Goal: Task Accomplishment & Management: Manage account settings

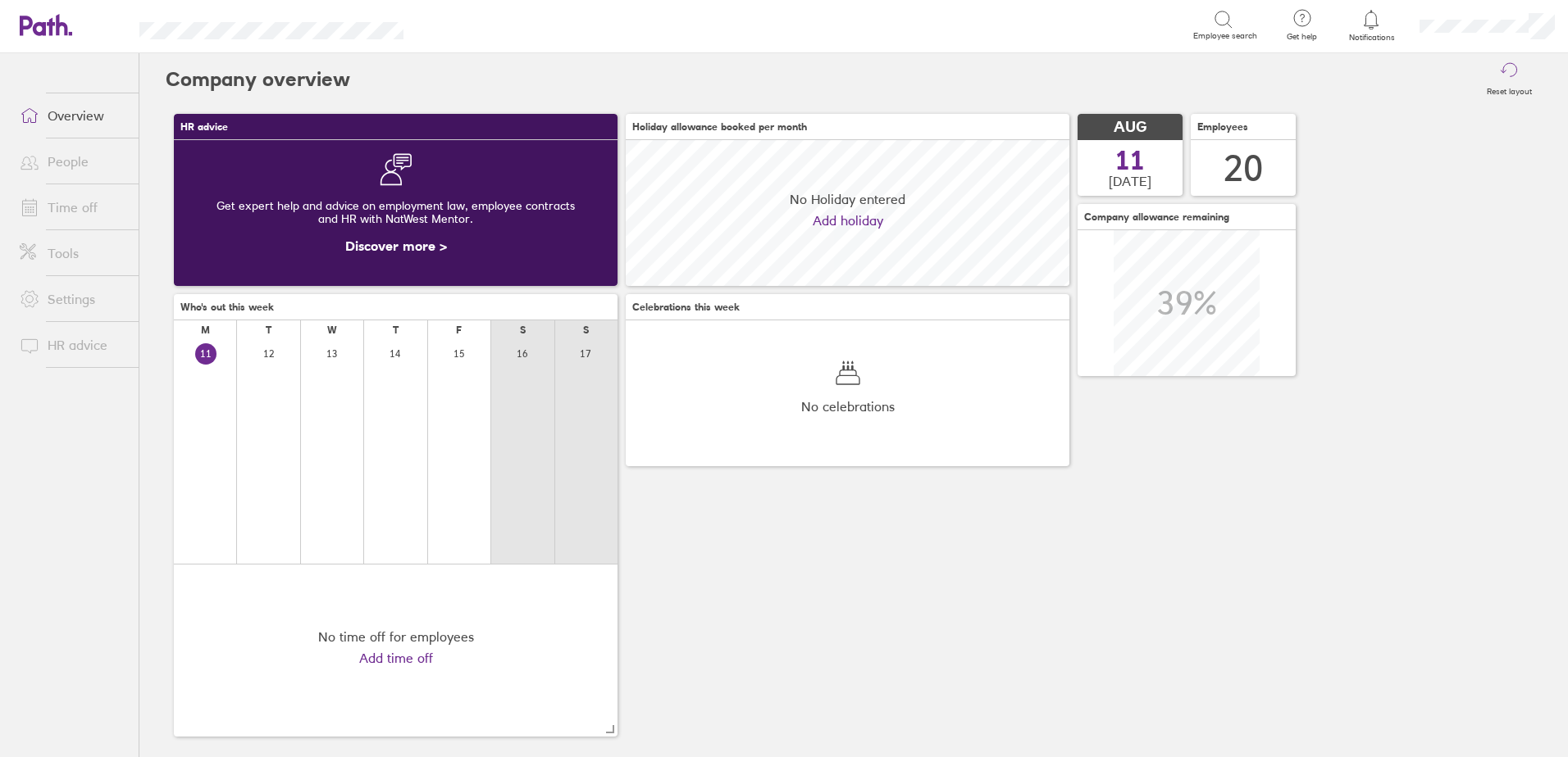
scroll to position [146, 444]
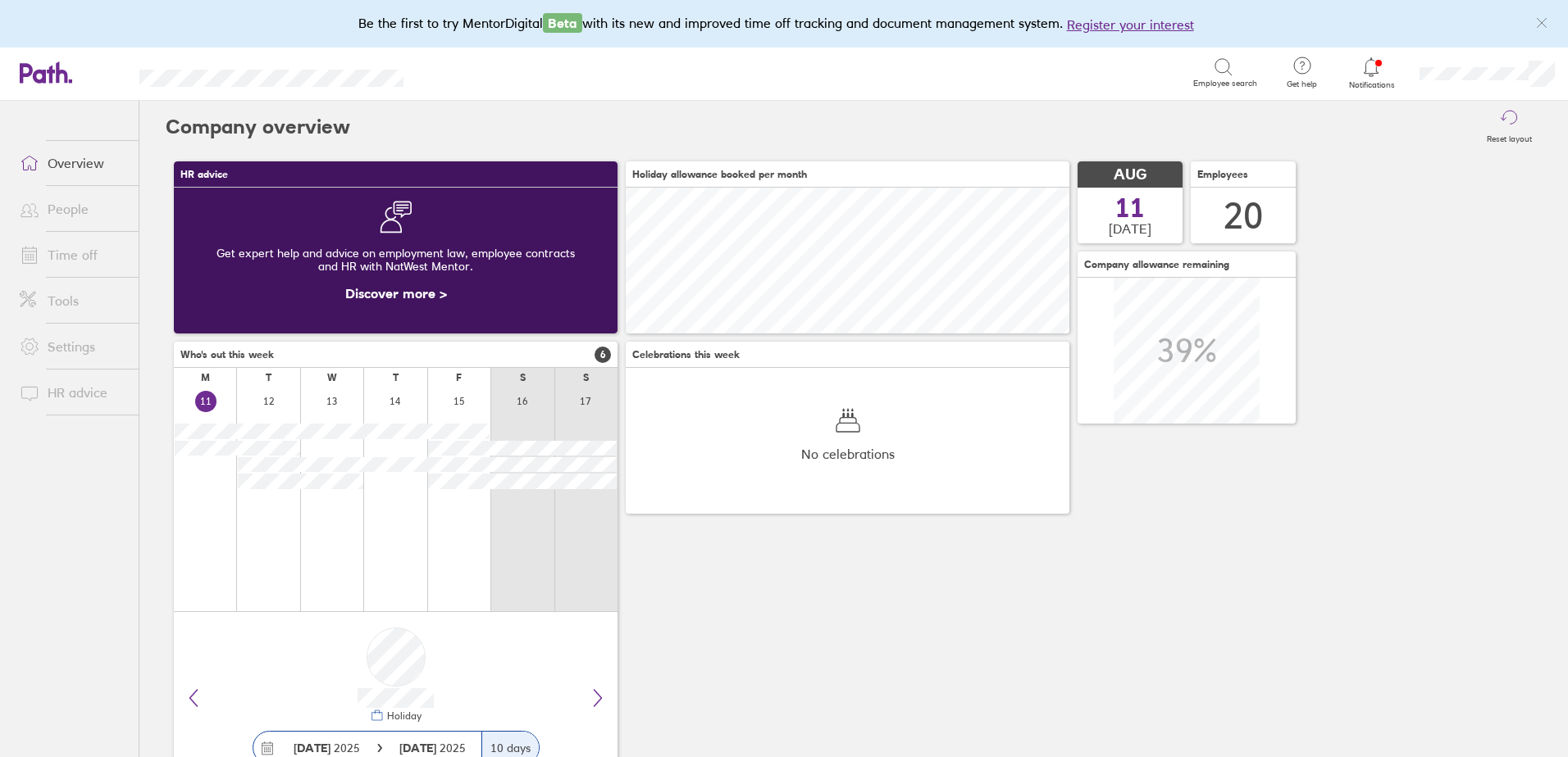
click at [1377, 89] on span "Notifications" at bounding box center [1371, 85] width 53 height 10
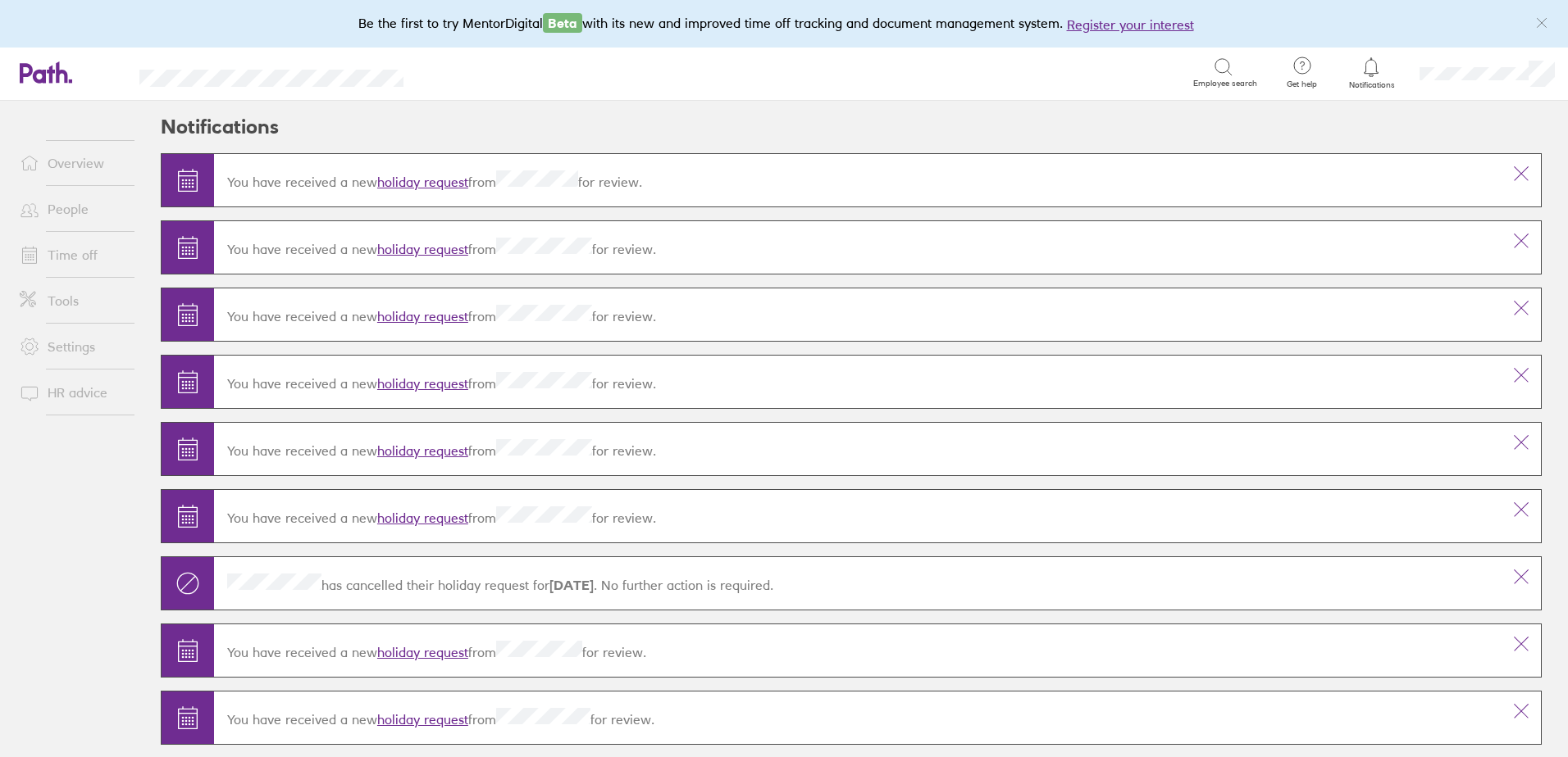
click at [58, 245] on link "Time off" at bounding box center [72, 255] width 132 height 33
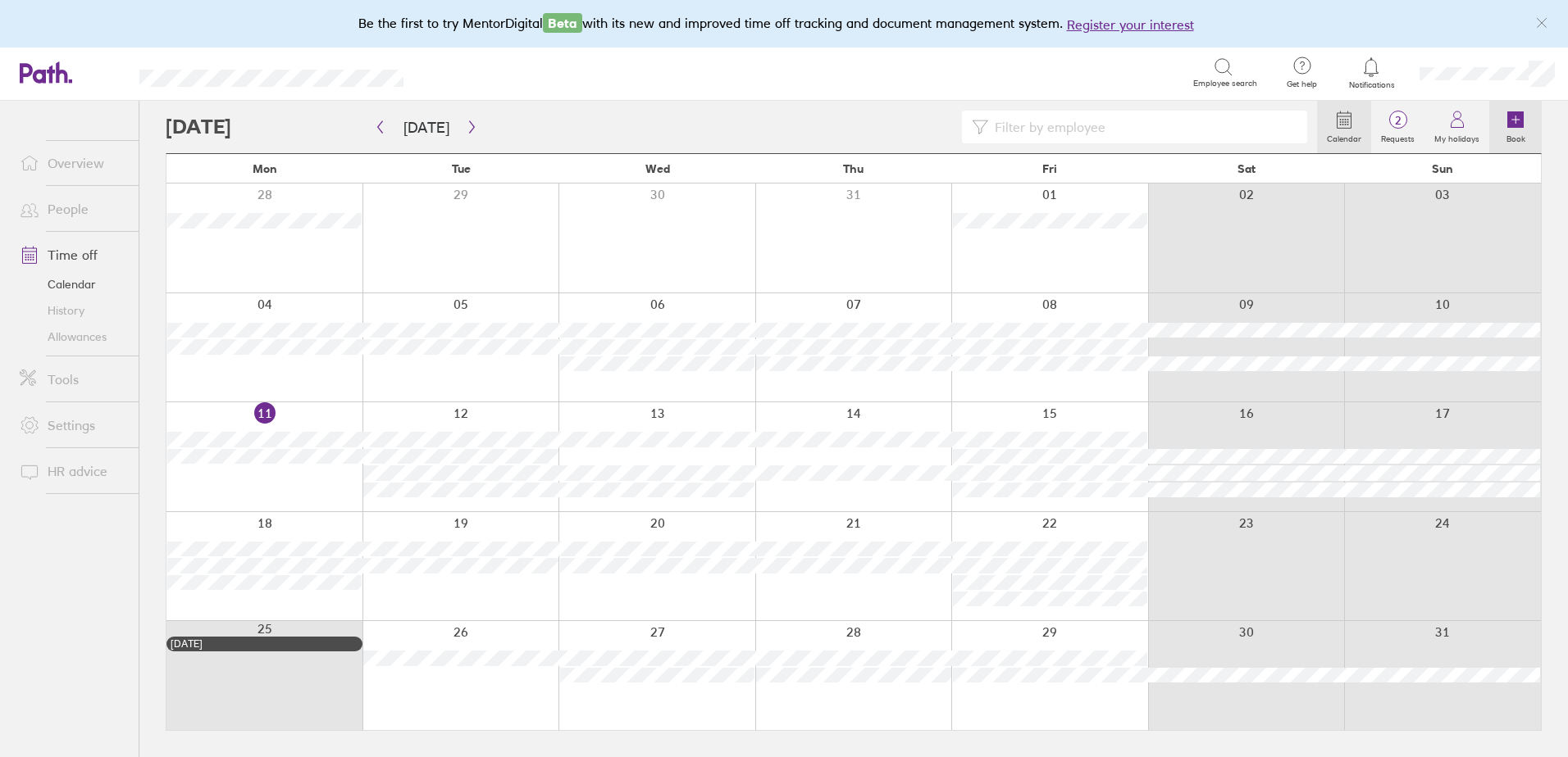
click at [1514, 126] on icon at bounding box center [1515, 120] width 16 height 16
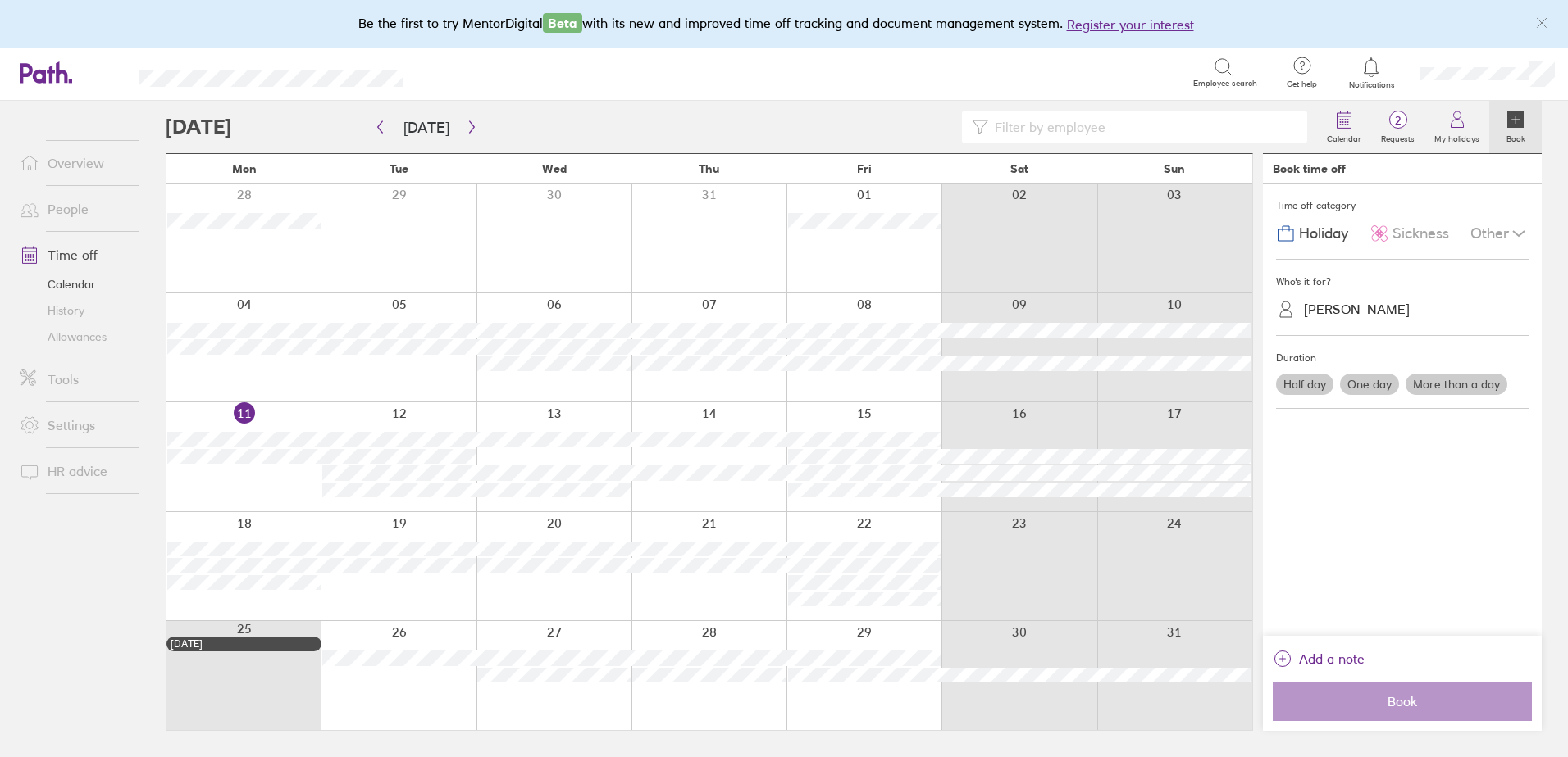
click at [1518, 127] on icon at bounding box center [1515, 120] width 16 height 16
click at [1516, 119] on icon at bounding box center [1515, 120] width 16 height 16
click at [1330, 302] on div "[PERSON_NAME]" at bounding box center [1356, 309] width 106 height 16
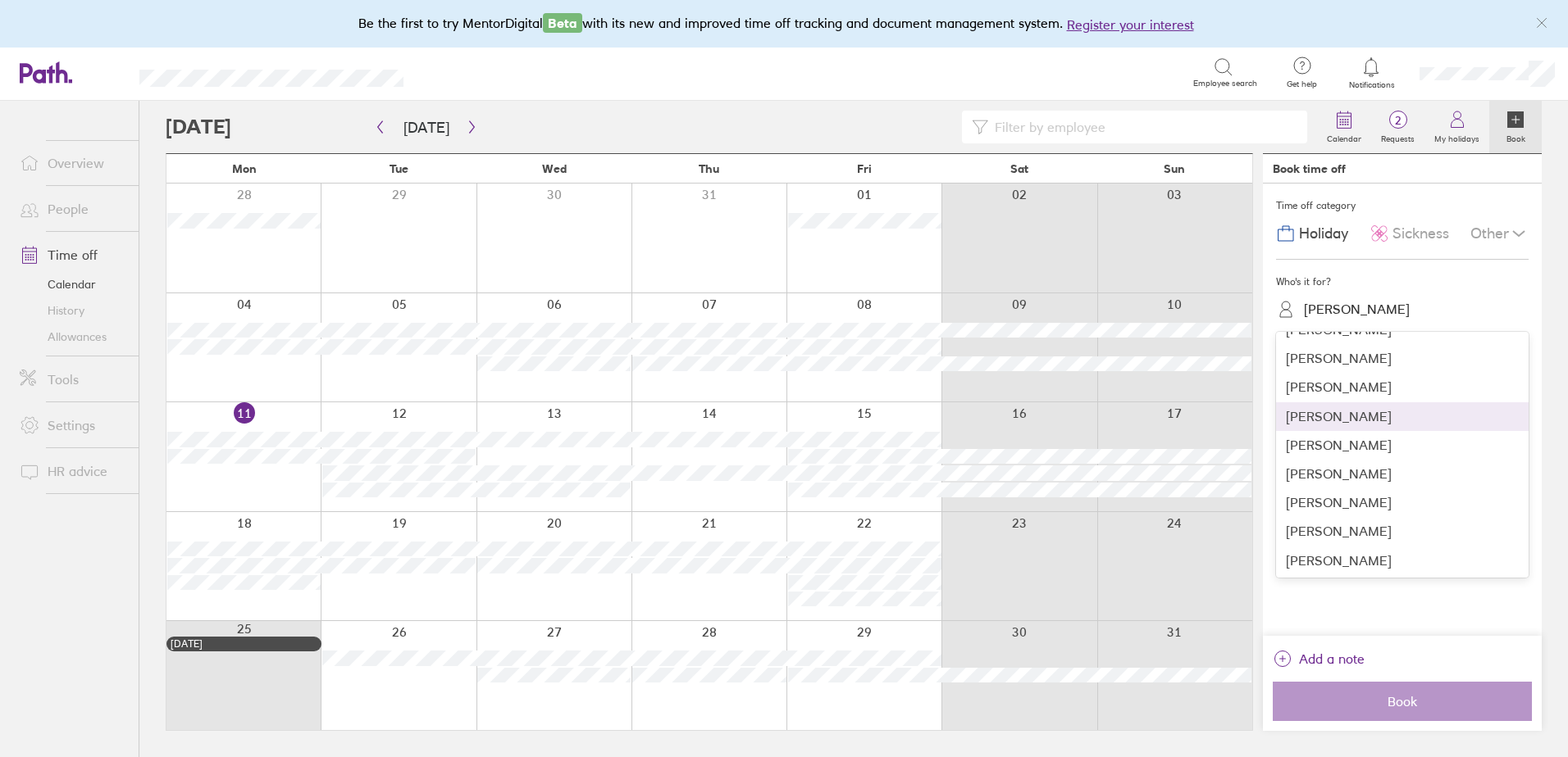
scroll to position [337, 0]
click at [1305, 469] on div "[PERSON_NAME]" at bounding box center [1401, 473] width 252 height 29
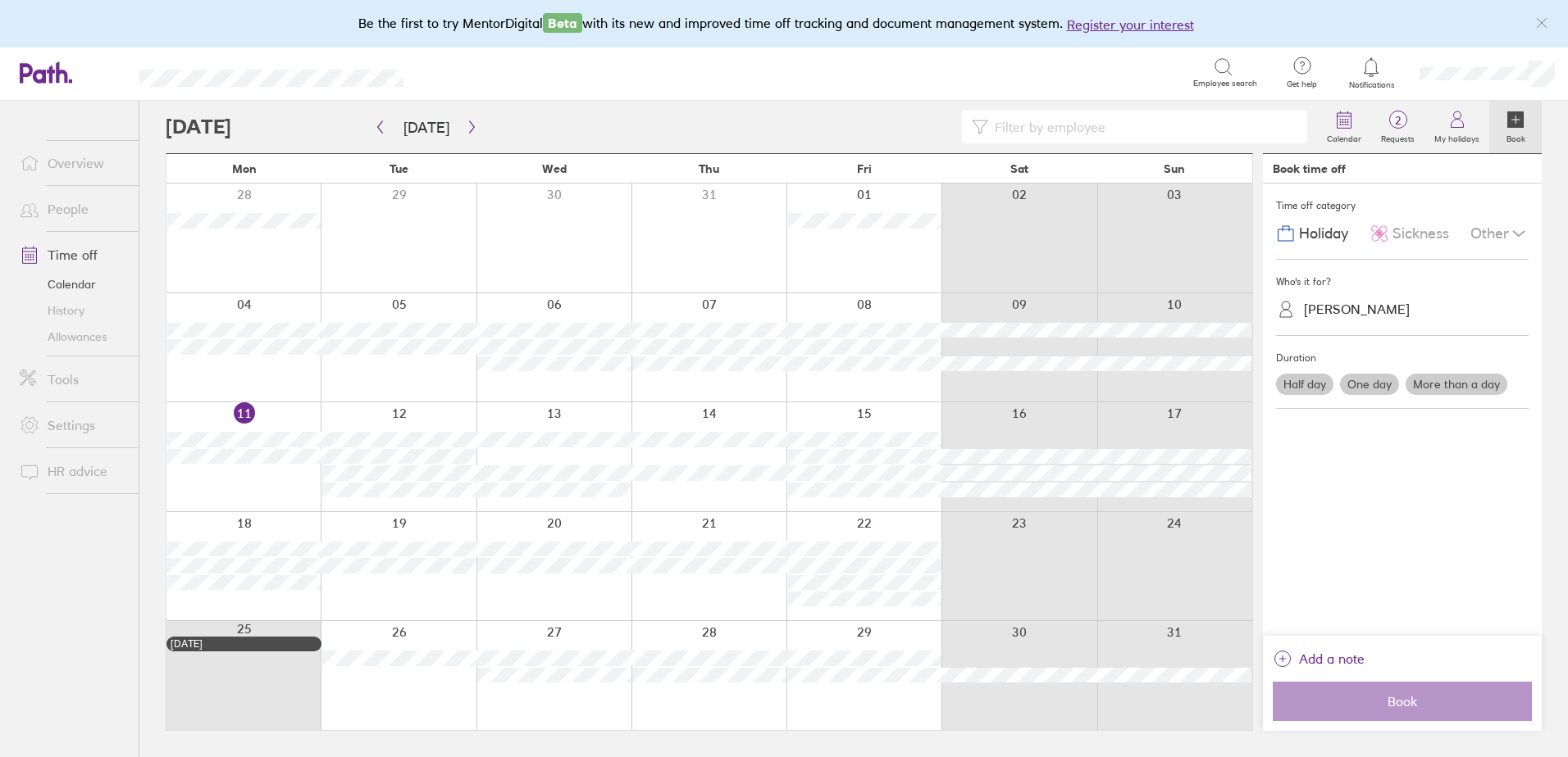
click at [1293, 389] on label "Half day" at bounding box center [1304, 384] width 57 height 21
click at [0, 0] on input "Half day" at bounding box center [0, 0] width 0 height 0
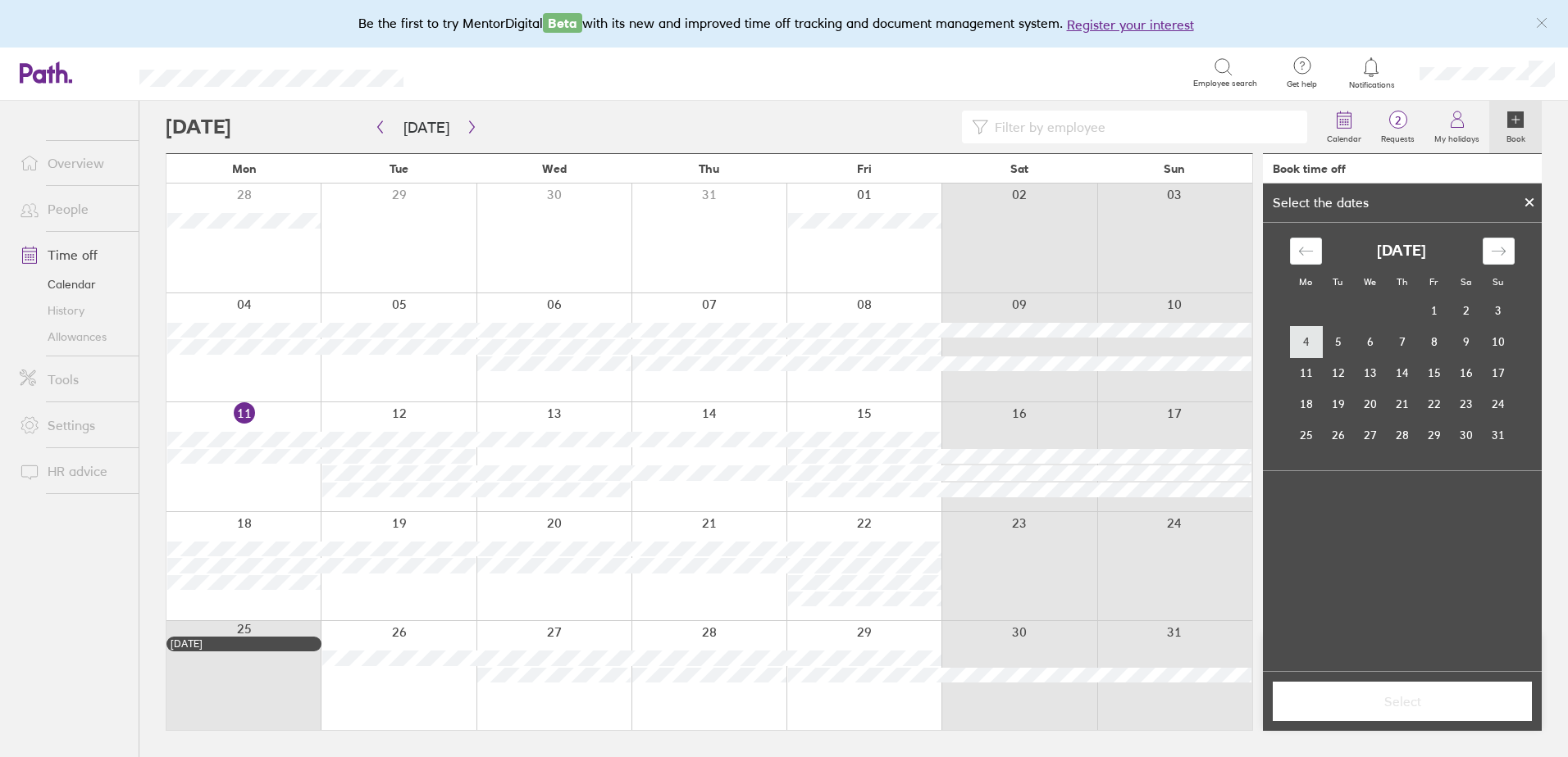
click at [1294, 333] on td "4" at bounding box center [1305, 342] width 32 height 31
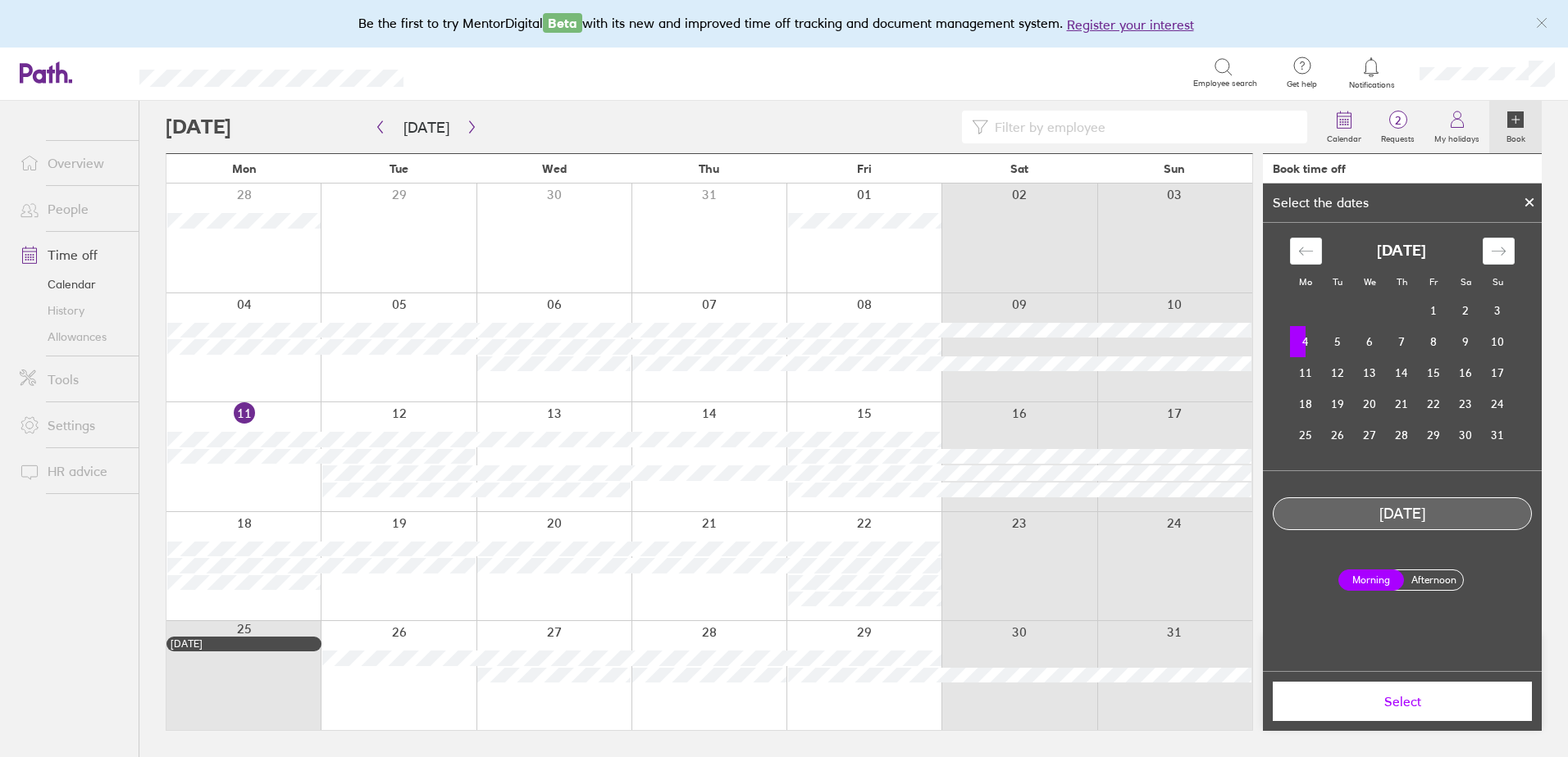
click at [1391, 702] on span "Select" at bounding box center [1401, 701] width 236 height 15
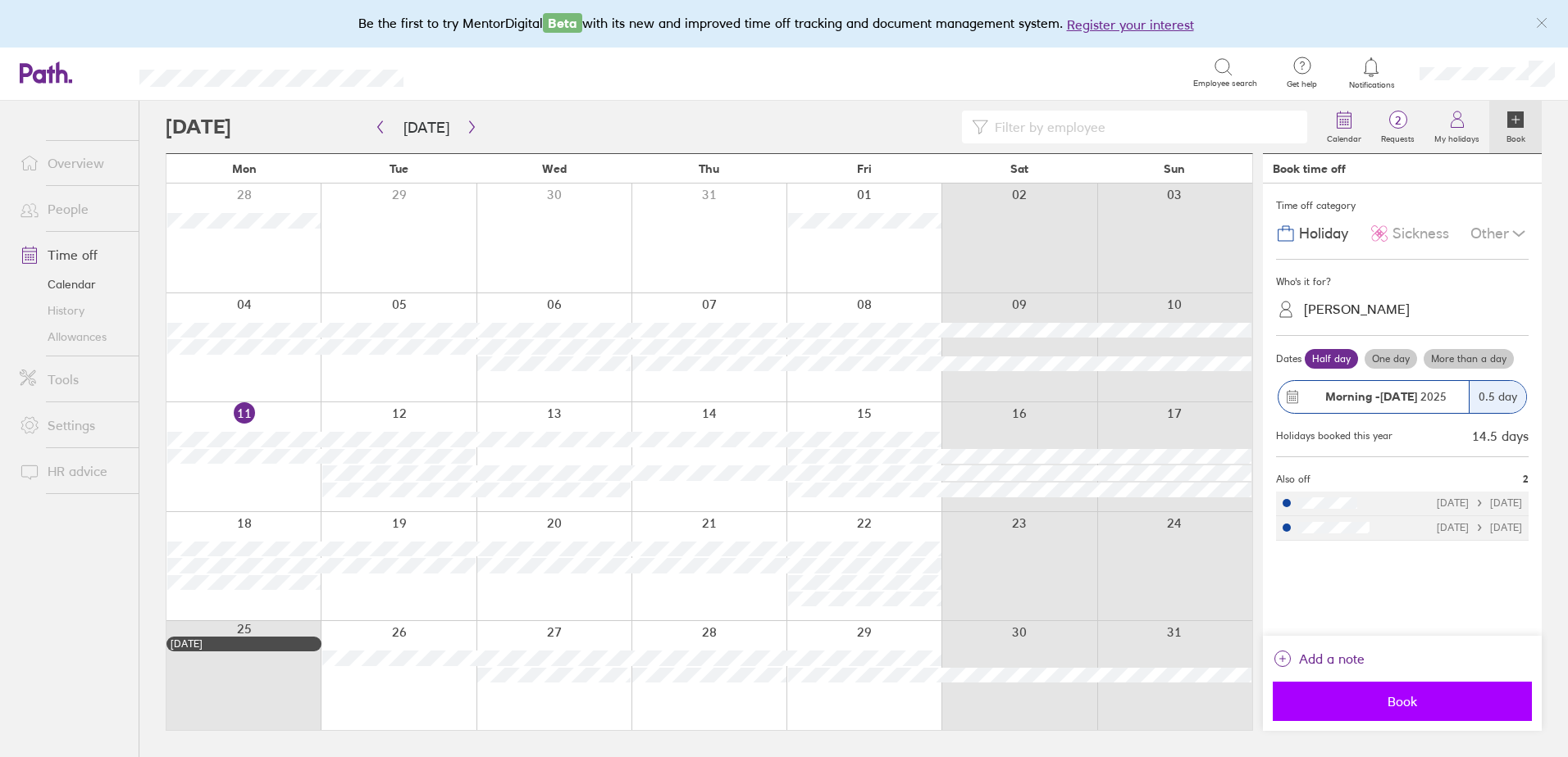
click at [1415, 698] on span "Book" at bounding box center [1401, 701] width 236 height 15
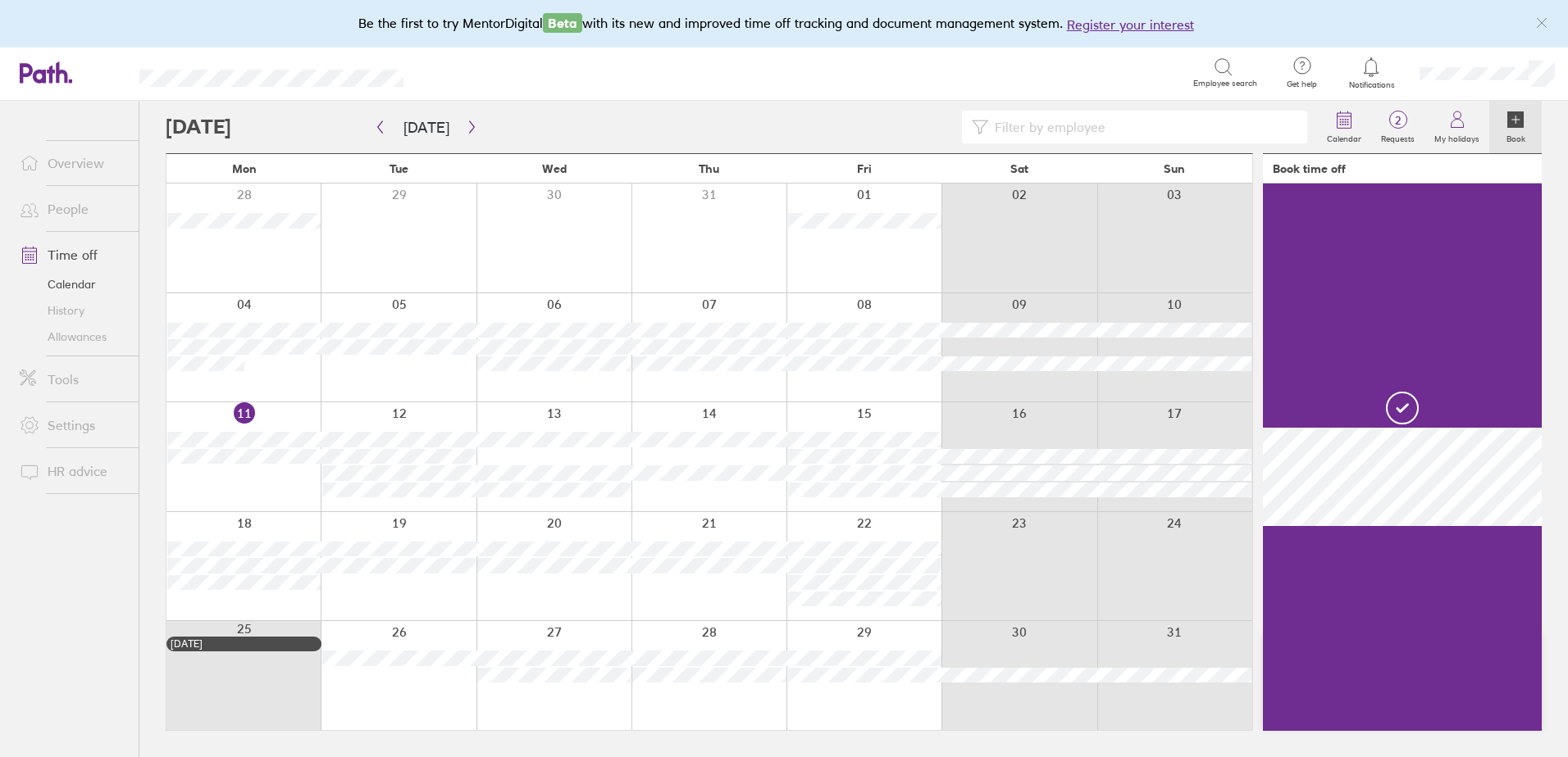
click at [1521, 124] on icon at bounding box center [1515, 120] width 16 height 16
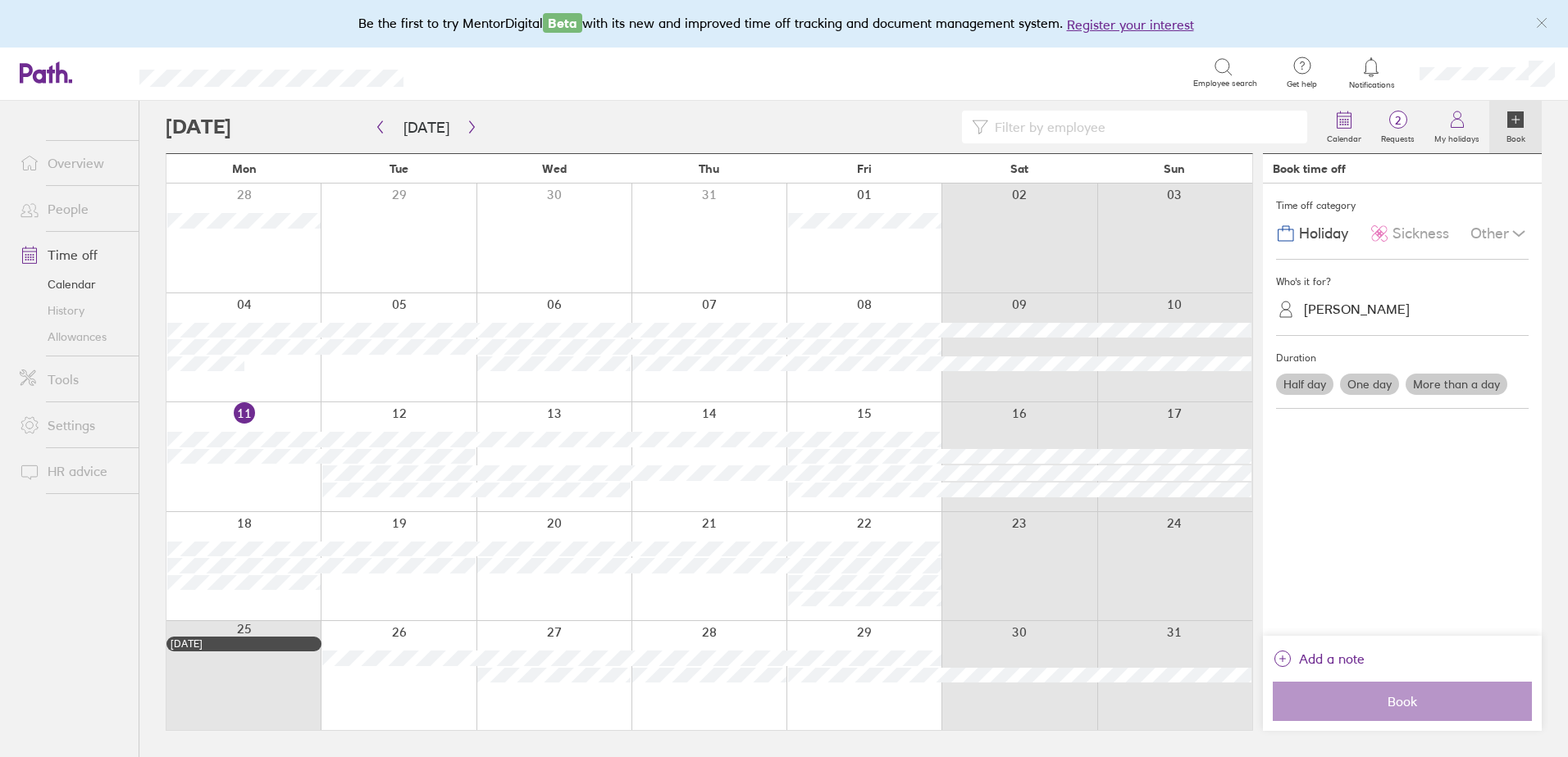
click at [1363, 289] on div "Who's it for?" at bounding box center [1401, 282] width 252 height 25
click at [1362, 312] on div "[PERSON_NAME]" at bounding box center [1356, 309] width 106 height 16
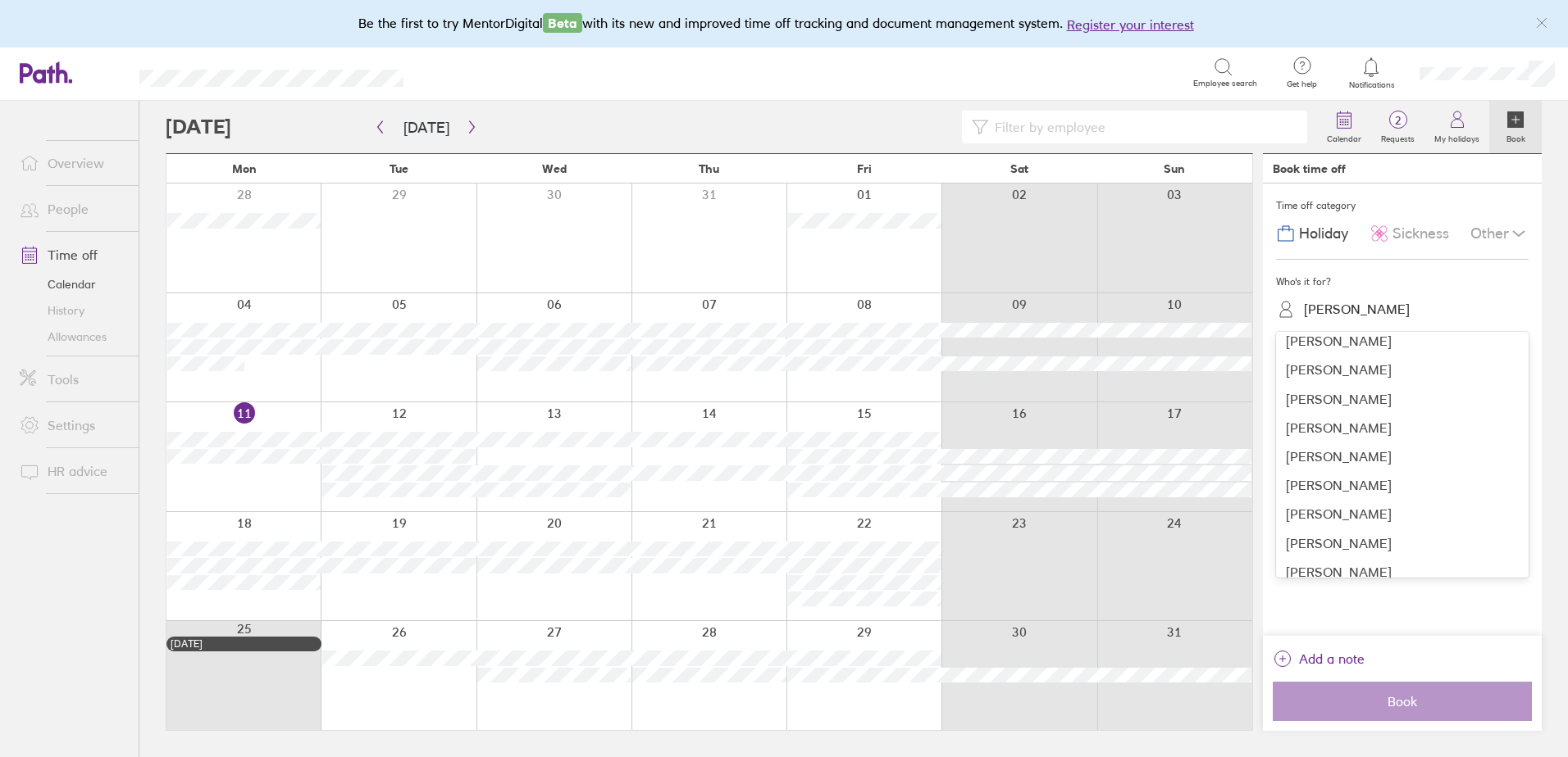
scroll to position [216, 0]
click at [1323, 505] on div "[PERSON_NAME]" at bounding box center [1401, 508] width 252 height 29
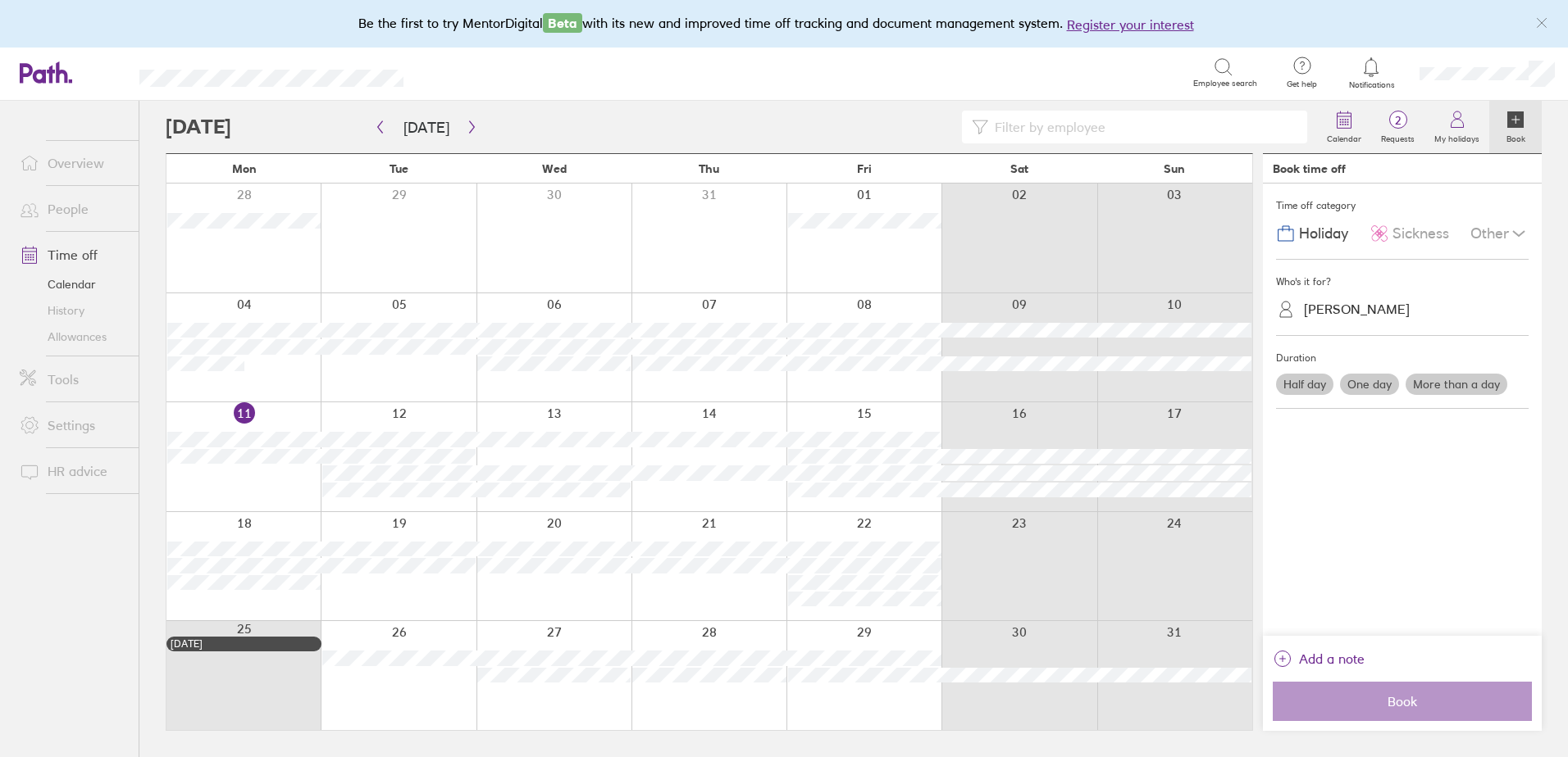
click at [1363, 383] on label "One day" at bounding box center [1369, 384] width 59 height 21
click at [0, 0] on input "One day" at bounding box center [0, 0] width 0 height 0
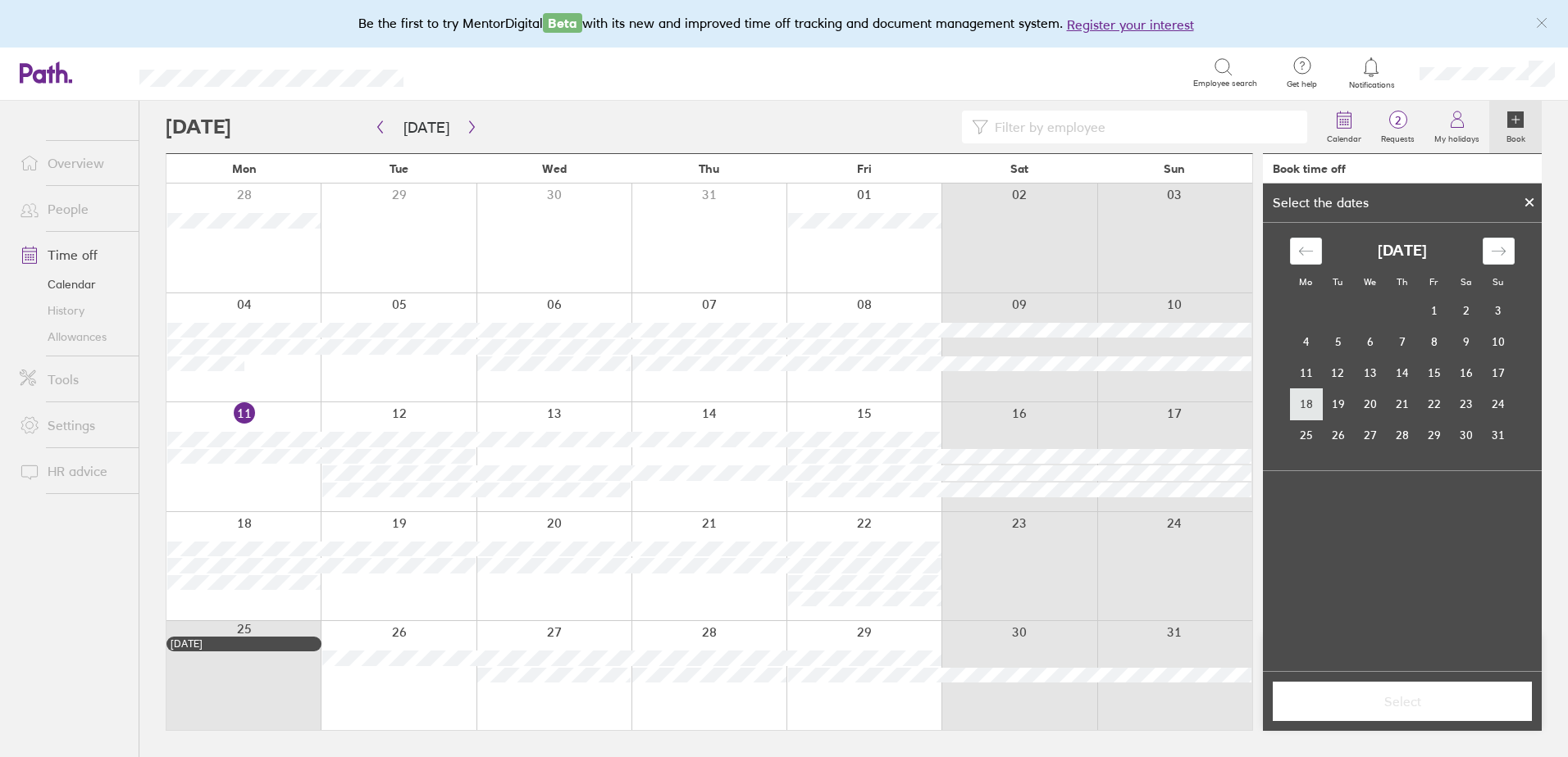
click at [1308, 405] on td "18" at bounding box center [1305, 404] width 32 height 31
click at [1517, 126] on icon at bounding box center [1515, 120] width 16 height 16
click at [1386, 695] on span "Select" at bounding box center [1401, 701] width 236 height 15
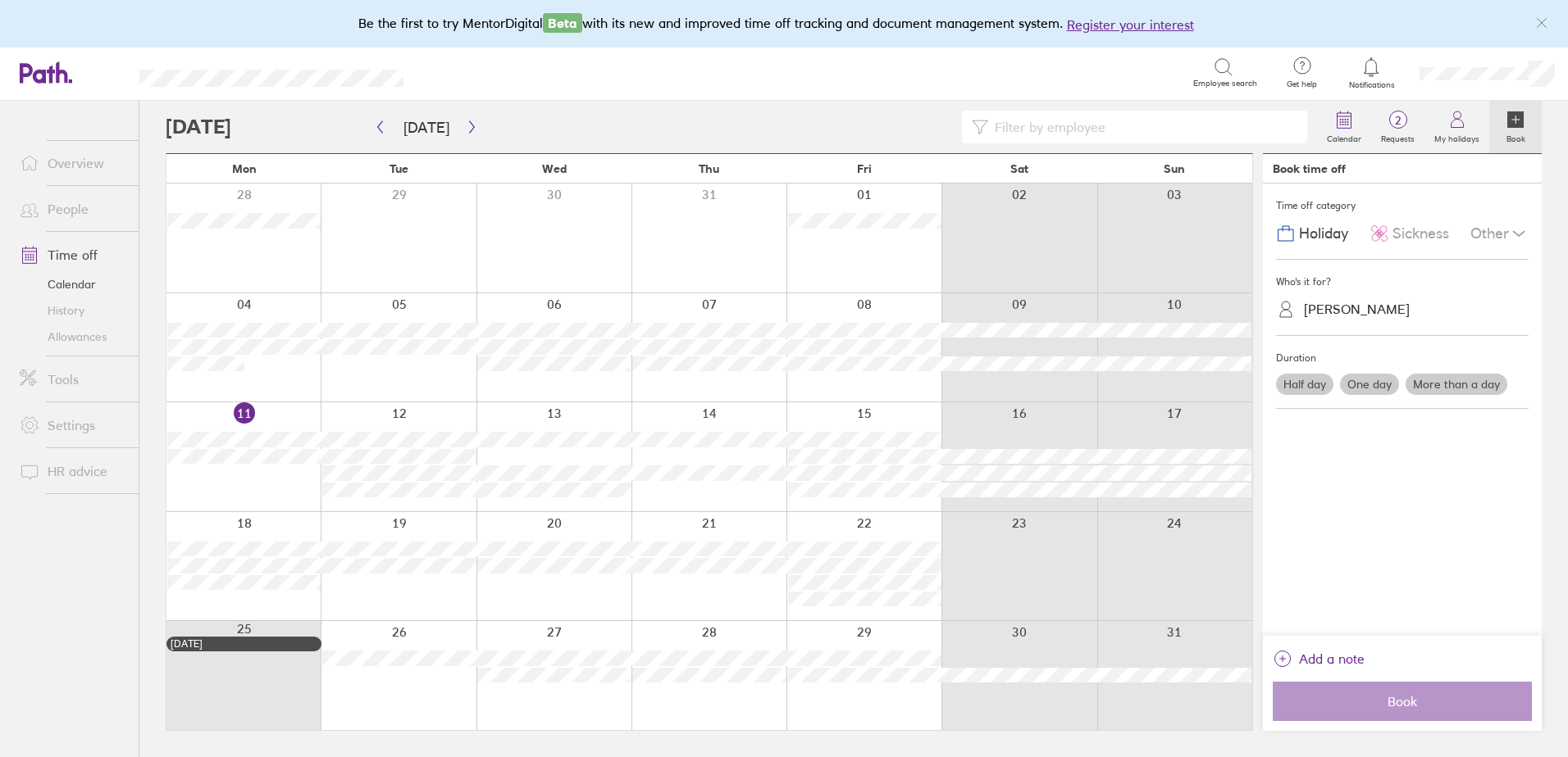
click at [1354, 386] on label "One day" at bounding box center [1369, 384] width 59 height 21
click at [0, 0] on input "One day" at bounding box center [0, 0] width 0 height 0
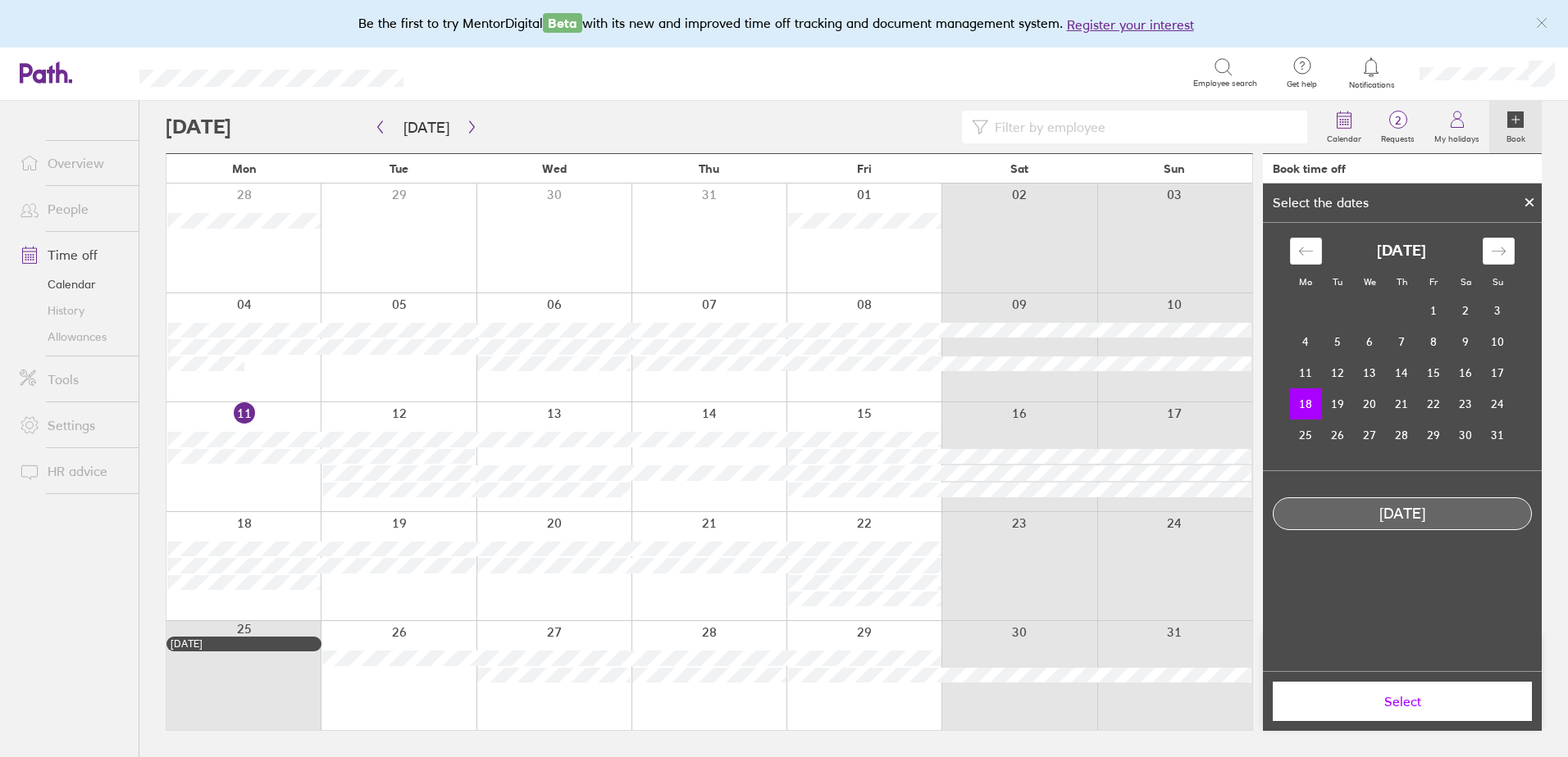
click at [1290, 408] on td "18" at bounding box center [1305, 404] width 32 height 31
click at [1291, 403] on td "18" at bounding box center [1305, 404] width 32 height 31
click at [1386, 701] on span "Select" at bounding box center [1401, 701] width 236 height 15
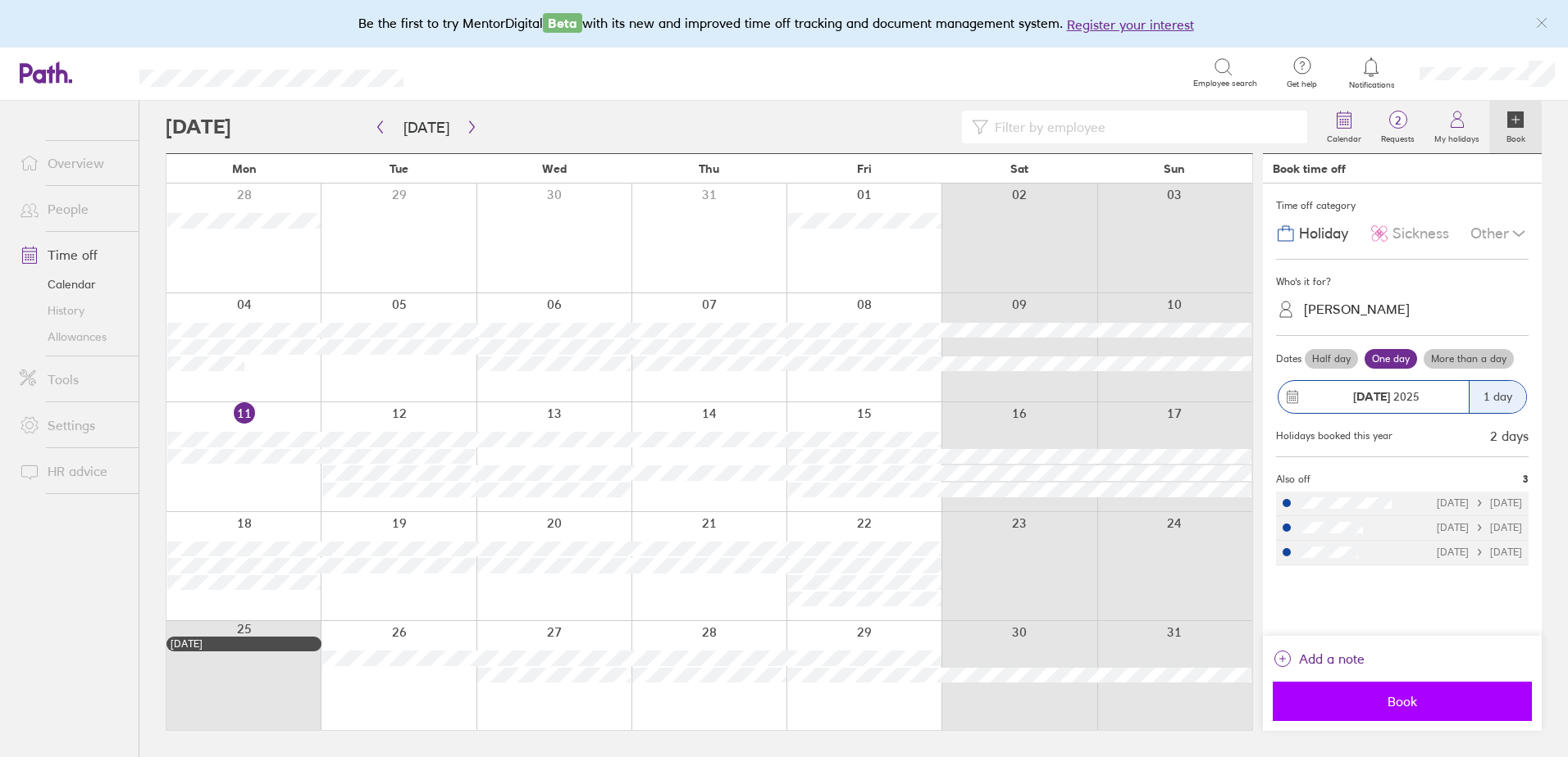
click at [1386, 699] on span "Book" at bounding box center [1401, 701] width 236 height 15
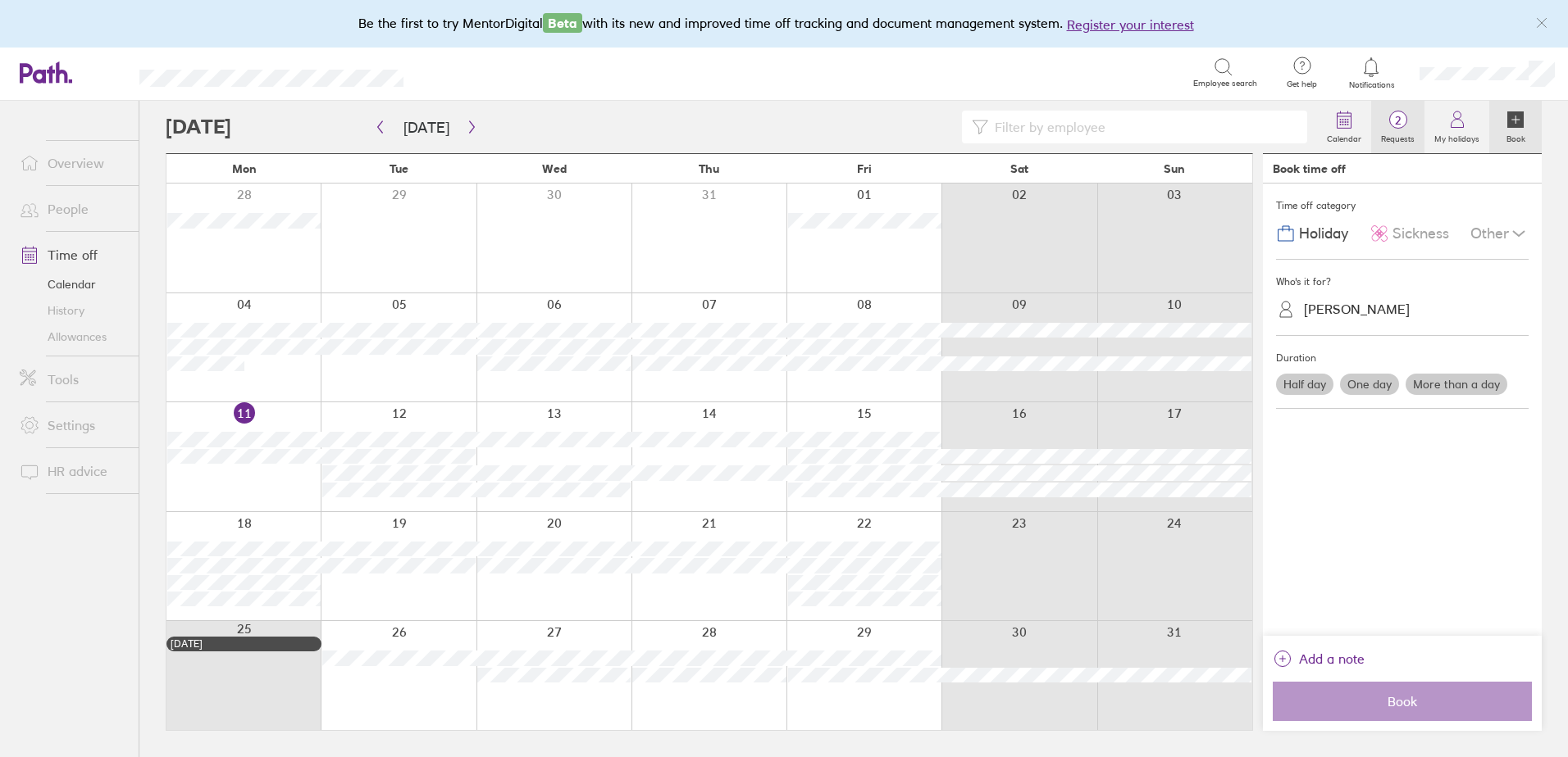
click at [1392, 119] on span "2" at bounding box center [1397, 121] width 53 height 13
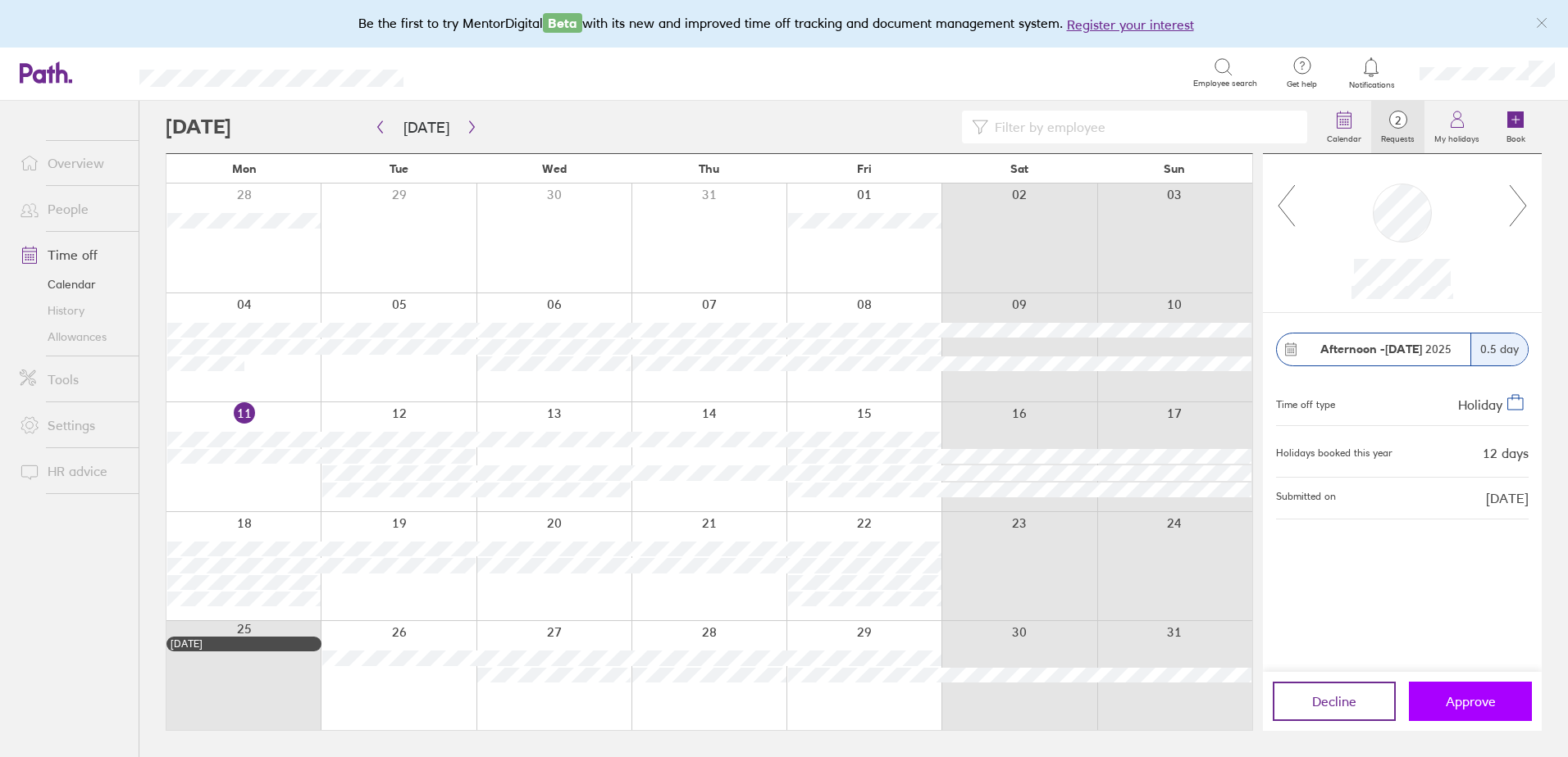
click at [1466, 692] on button "Approve" at bounding box center [1470, 702] width 123 height 39
click at [1402, 112] on icon at bounding box center [1398, 120] width 20 height 20
click at [1469, 695] on span "Approve" at bounding box center [1470, 701] width 50 height 15
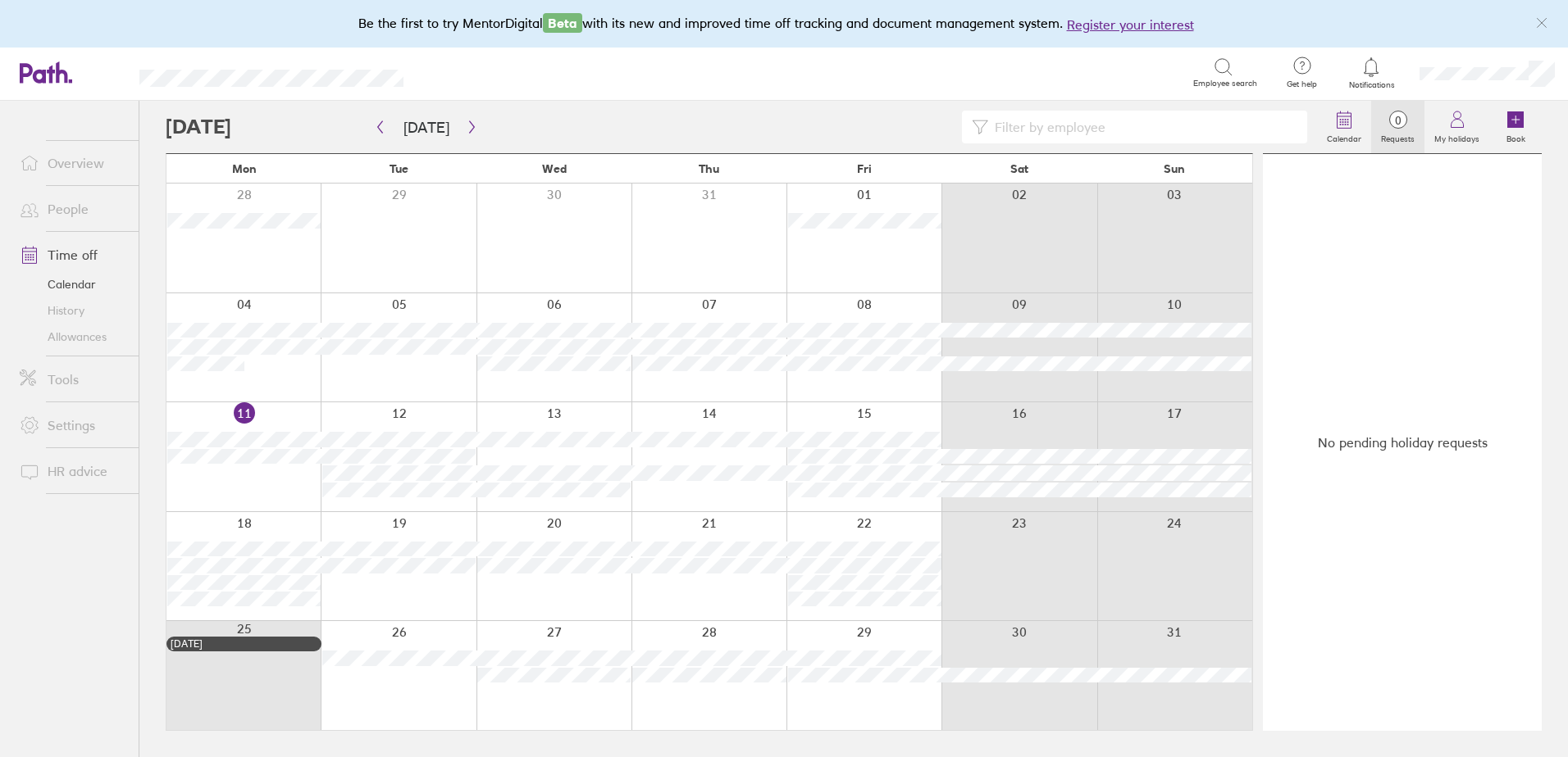
click at [66, 207] on link "People" at bounding box center [72, 209] width 132 height 33
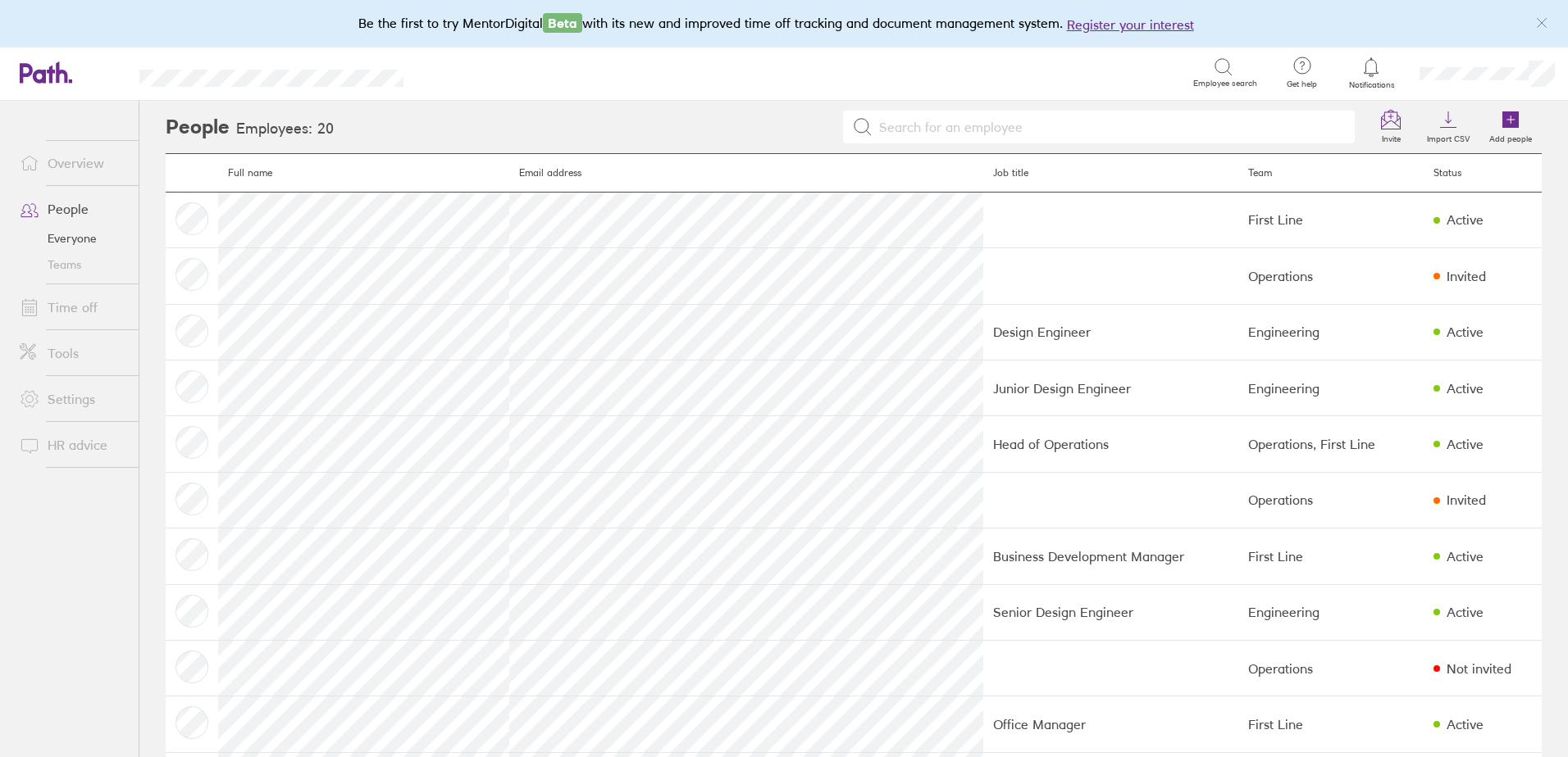
click at [77, 314] on link "Time off" at bounding box center [72, 307] width 132 height 33
